Goal: Task Accomplishment & Management: Use online tool/utility

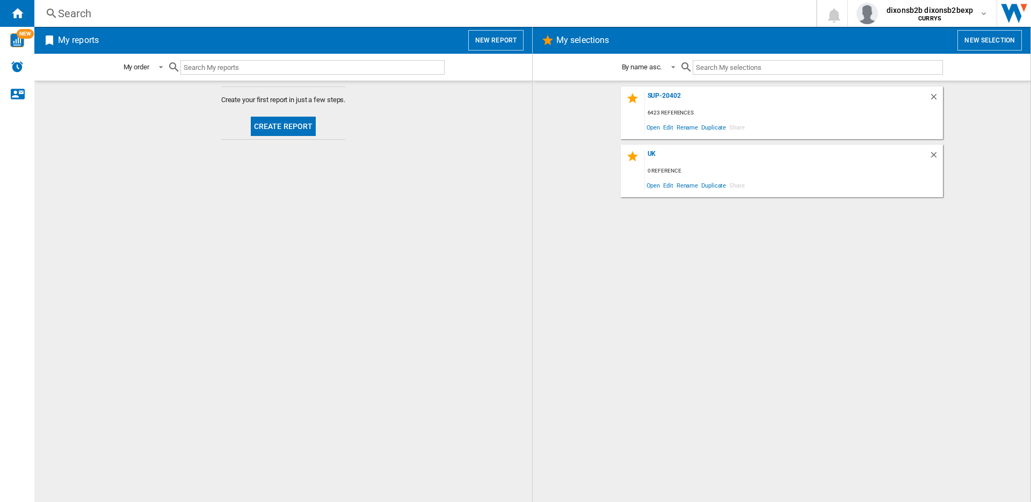
click at [284, 129] on button "Create report" at bounding box center [284, 126] width 66 height 19
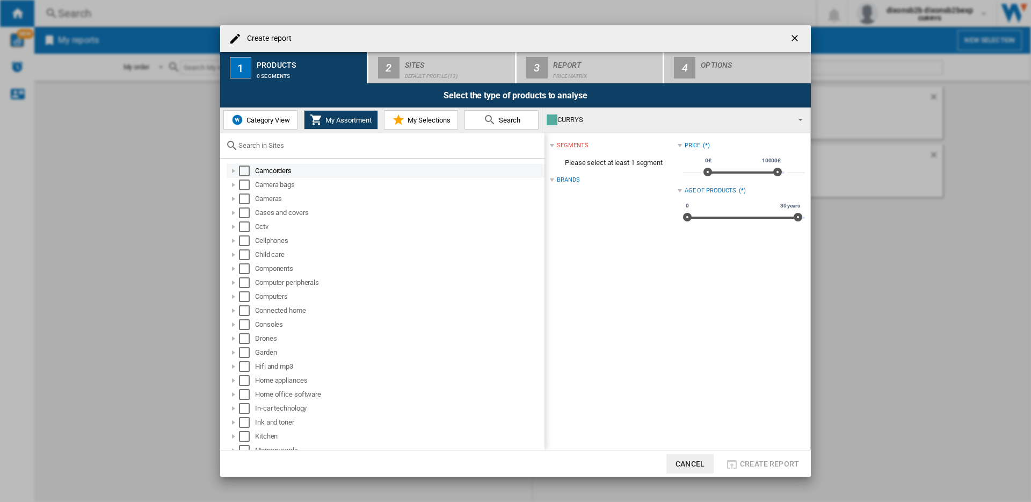
click at [249, 171] on div "Select" at bounding box center [244, 170] width 11 height 11
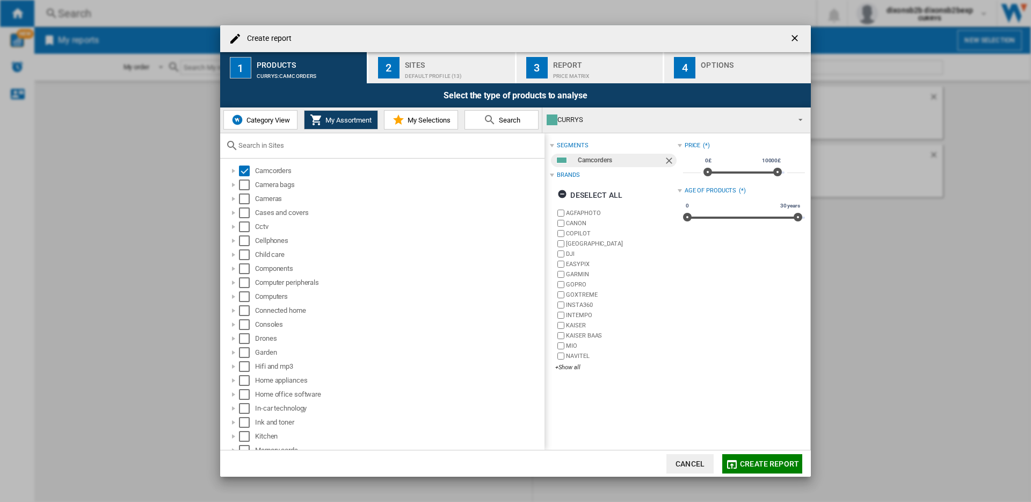
click at [469, 59] on div "Sites" at bounding box center [458, 61] width 106 height 11
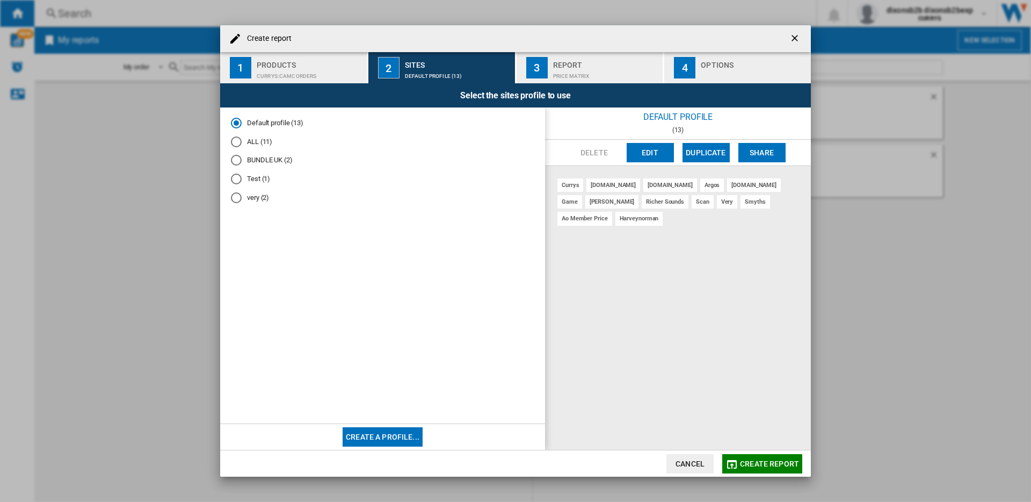
click at [661, 148] on button "Edit" at bounding box center [650, 152] width 47 height 19
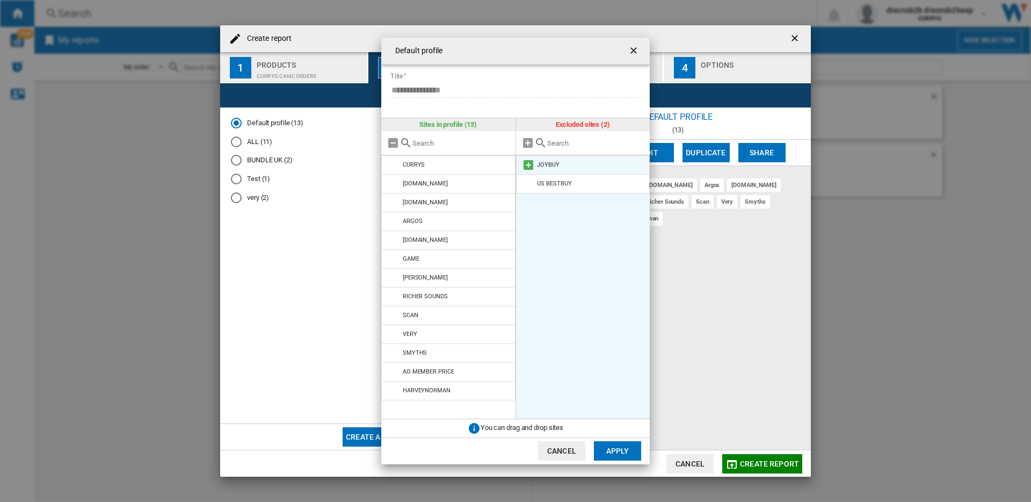
click at [532, 166] on md-icon at bounding box center [528, 164] width 13 height 13
click at [527, 167] on md-icon at bounding box center [528, 164] width 13 height 13
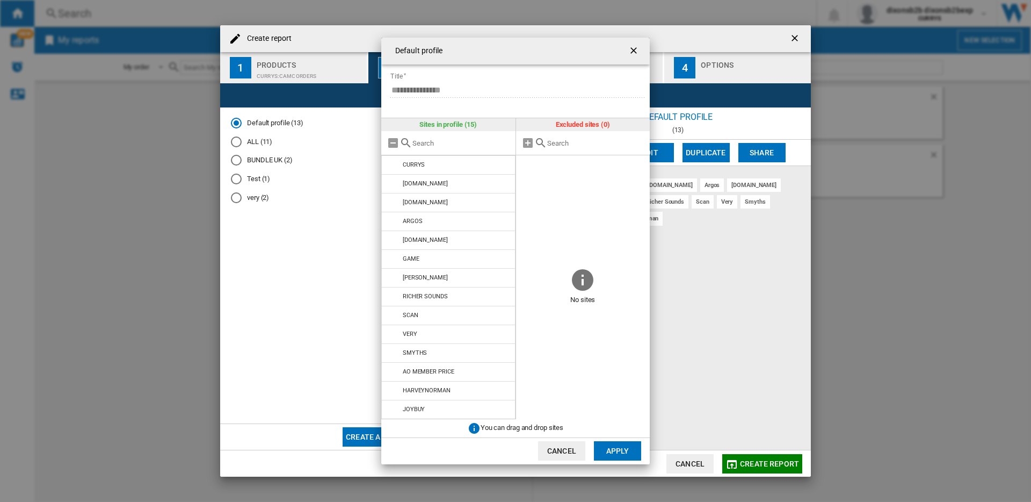
click at [615, 452] on button "Apply" at bounding box center [617, 450] width 47 height 19
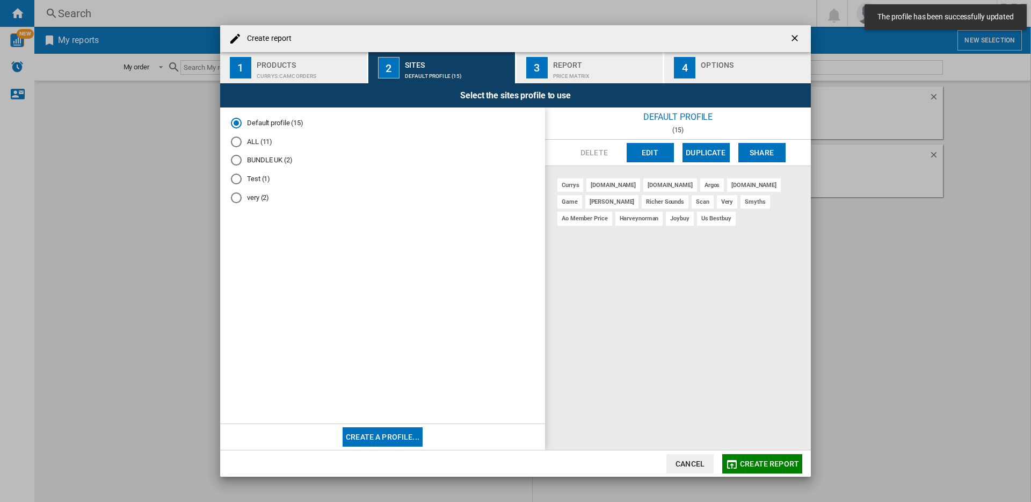
click at [670, 143] on button "Edit" at bounding box center [650, 152] width 47 height 19
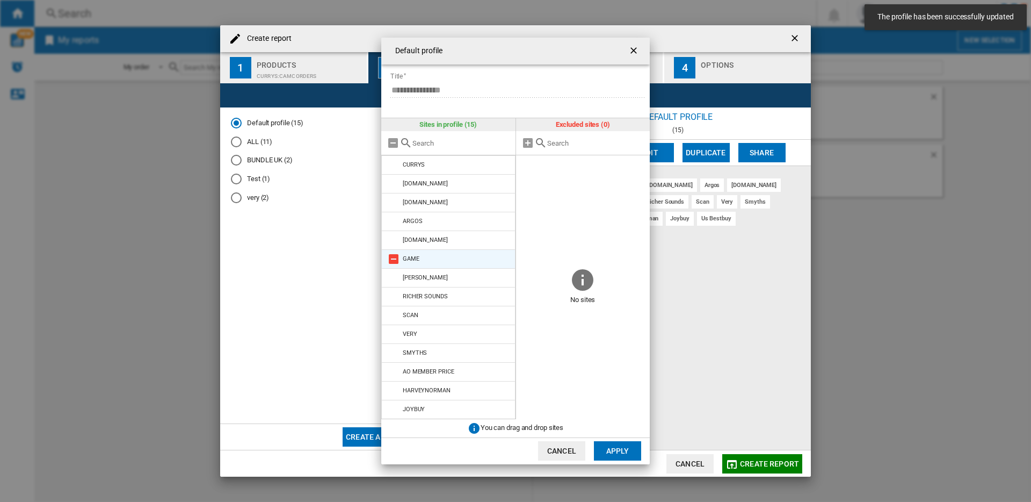
scroll to position [19, 0]
